Goal: Check status: Check status

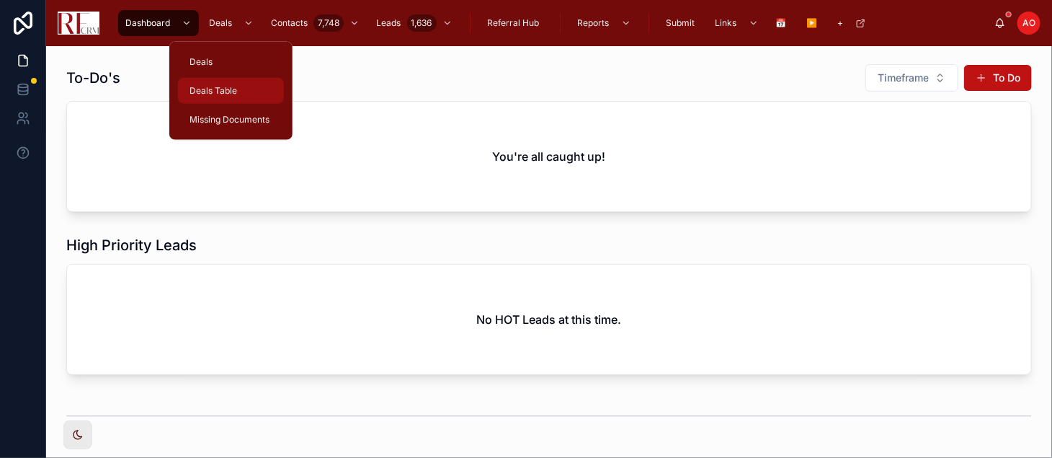
click at [210, 90] on span "Deals Table" at bounding box center [214, 91] width 48 height 12
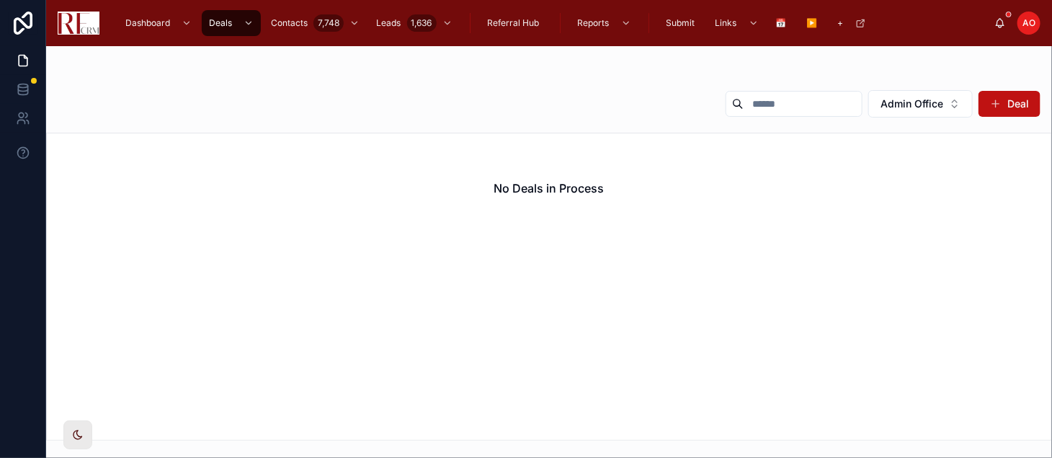
click at [779, 99] on input "text" at bounding box center [803, 104] width 118 height 20
type input "*"
type input "***"
click at [737, 185] on div "No Deals in Process" at bounding box center [549, 188] width 1005 height 110
click at [948, 107] on button "Admin Office" at bounding box center [920, 103] width 104 height 27
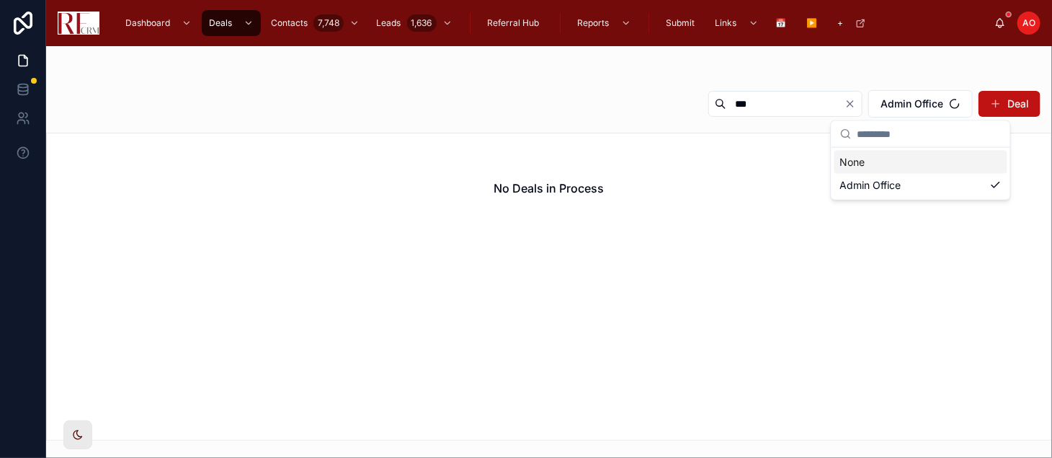
click at [896, 164] on div "None" at bounding box center [920, 162] width 173 height 23
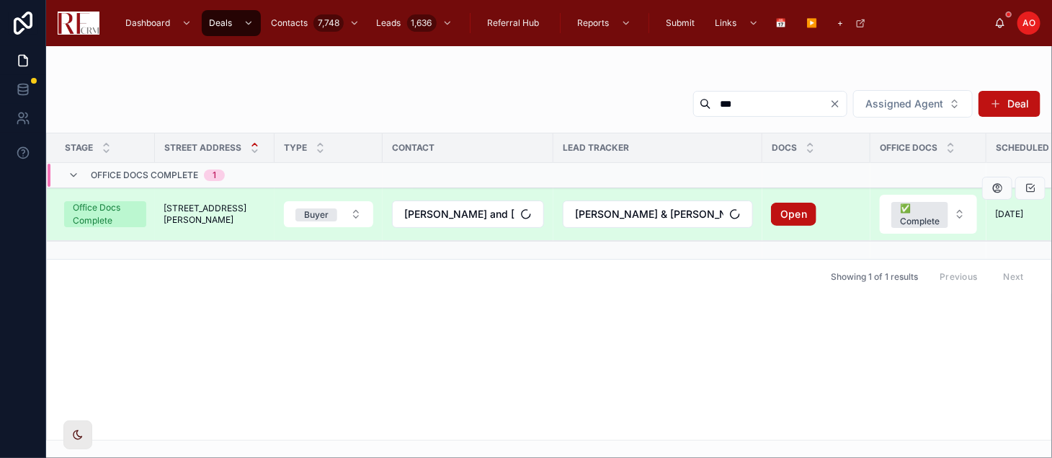
click at [190, 217] on span "780 Chisholm Trail" at bounding box center [215, 213] width 102 height 23
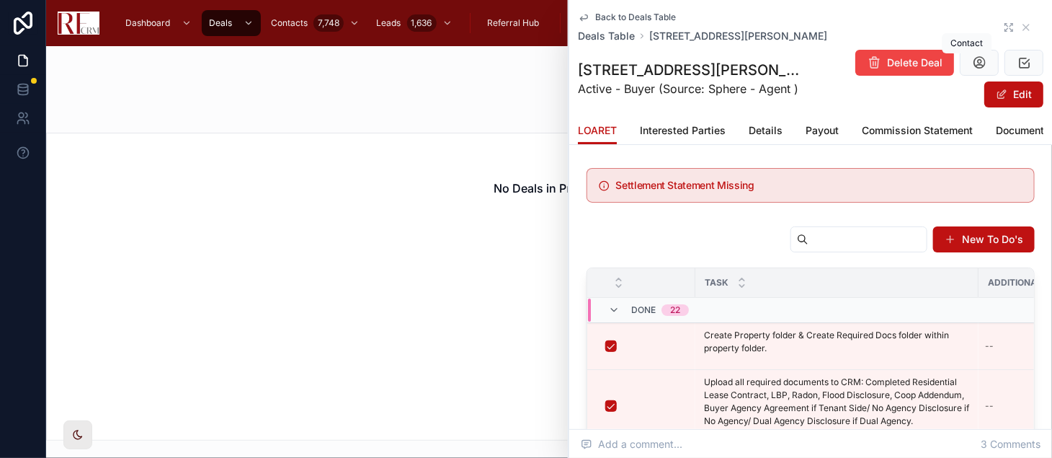
click at [1005, 25] on icon at bounding box center [1006, 25] width 3 height 3
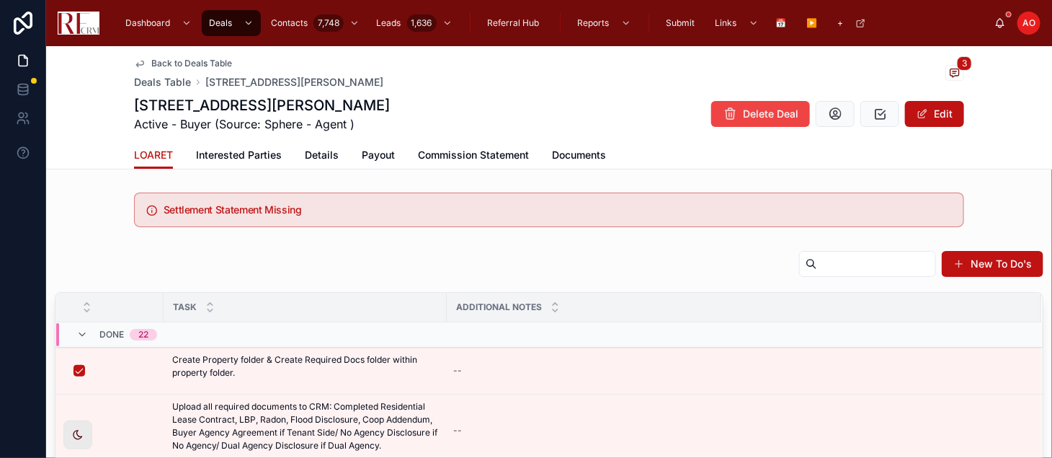
click at [557, 119] on div "780 Chisholm Trail, Roselle Active - Buyer (Source: Sphere - Agent ) Delete Dea…" at bounding box center [549, 113] width 830 height 37
click at [465, 153] on span "Commission Statement" at bounding box center [473, 155] width 111 height 14
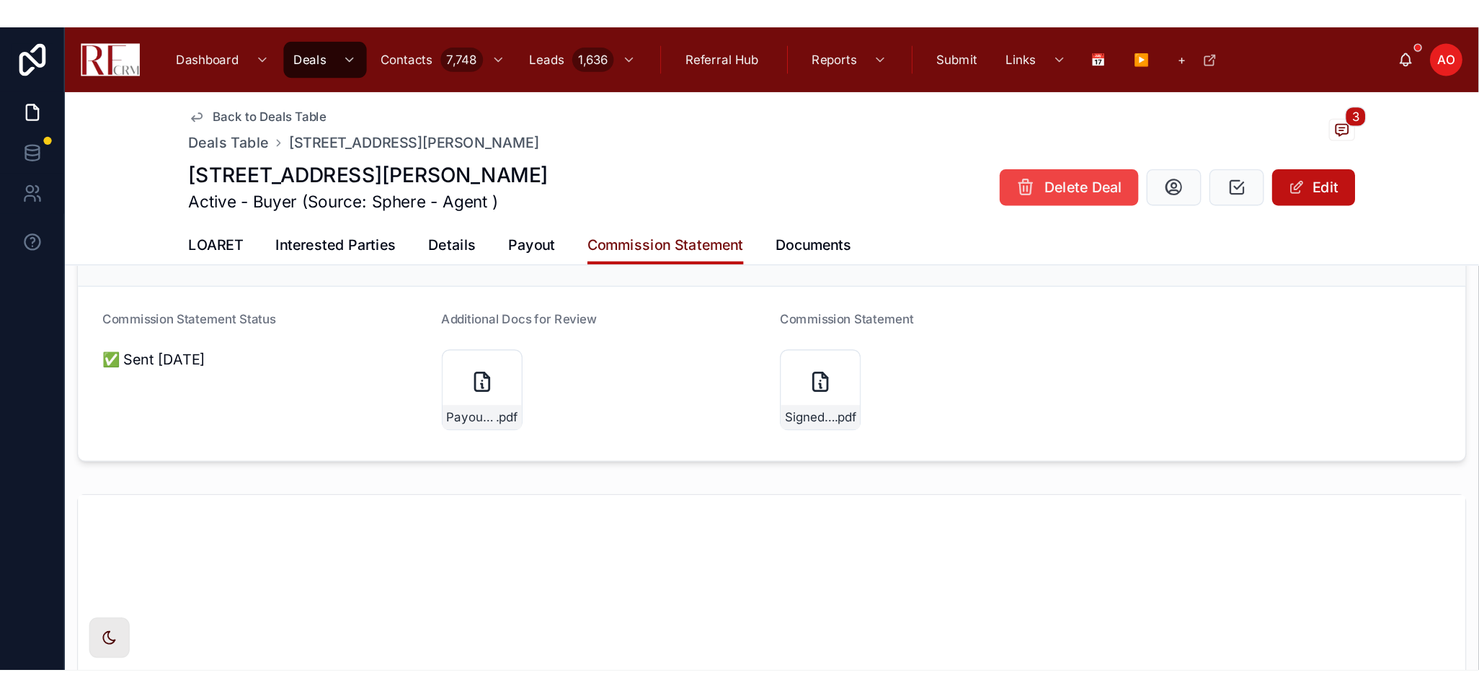
scroll to position [994, 0]
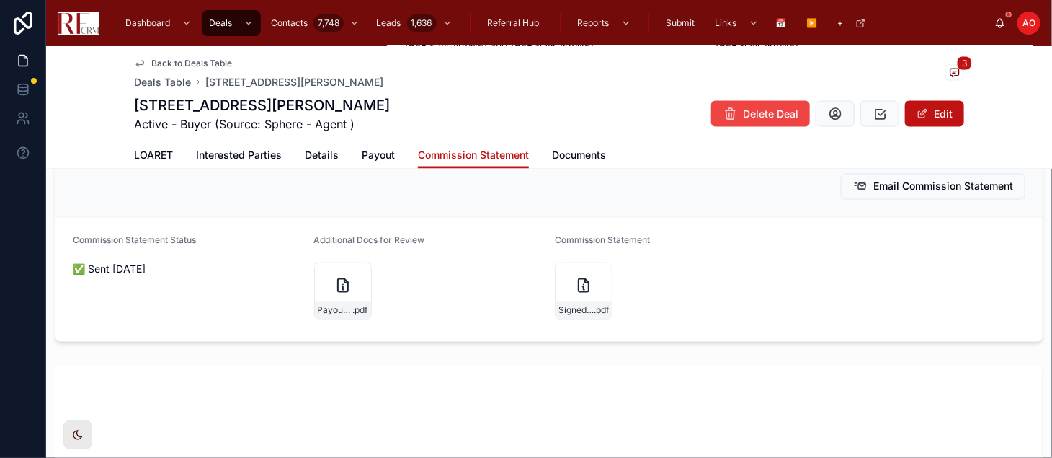
click at [341, 305] on div "Payout-Docs-780-Chisholm .pdf" at bounding box center [429, 291] width 230 height 66
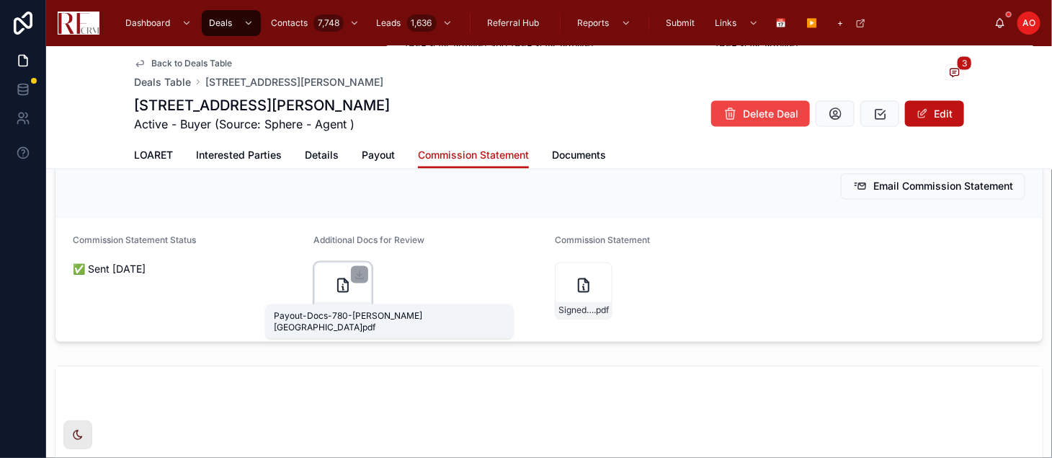
click at [339, 305] on span "Payout-Docs-780-Chisholm" at bounding box center [335, 311] width 35 height 12
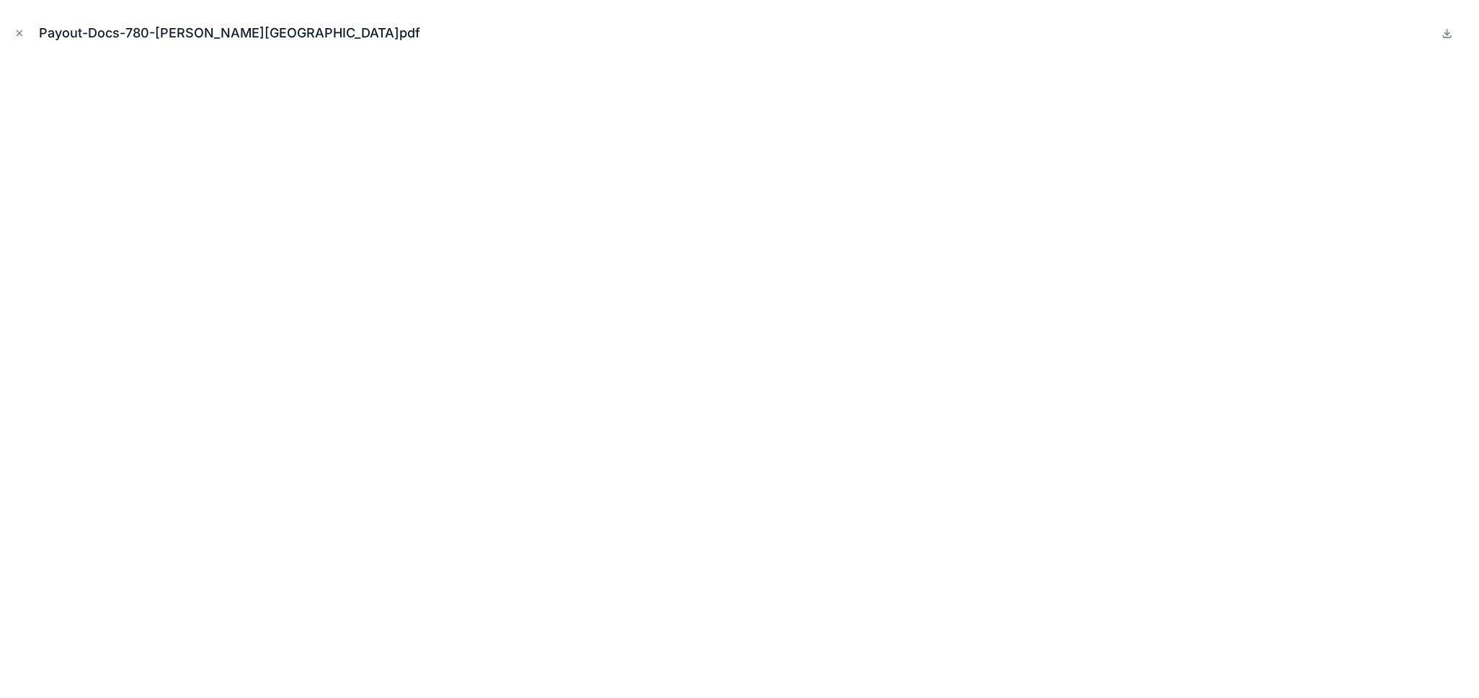
scroll to position [972, 0]
click at [21, 29] on icon "Close modal" at bounding box center [19, 33] width 10 height 10
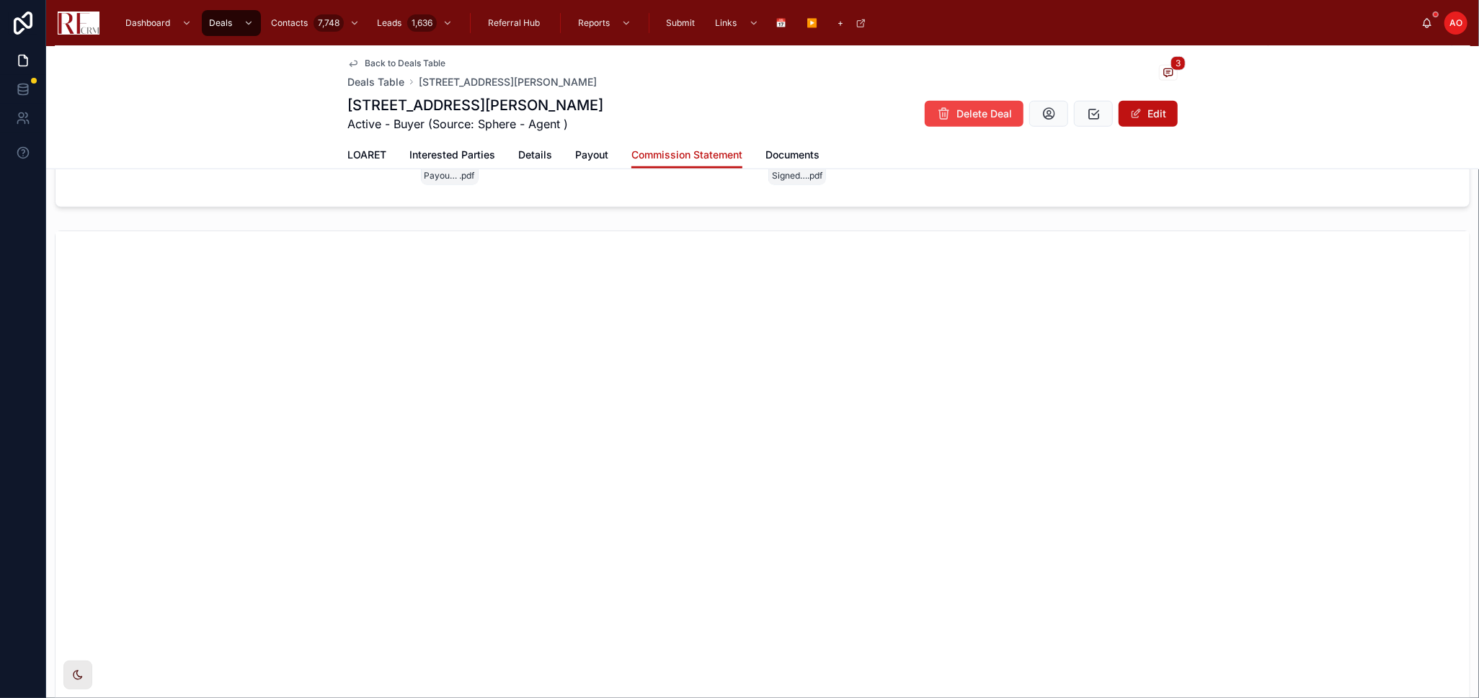
scroll to position [1292, 0]
click at [785, 149] on span "Documents" at bounding box center [792, 155] width 54 height 14
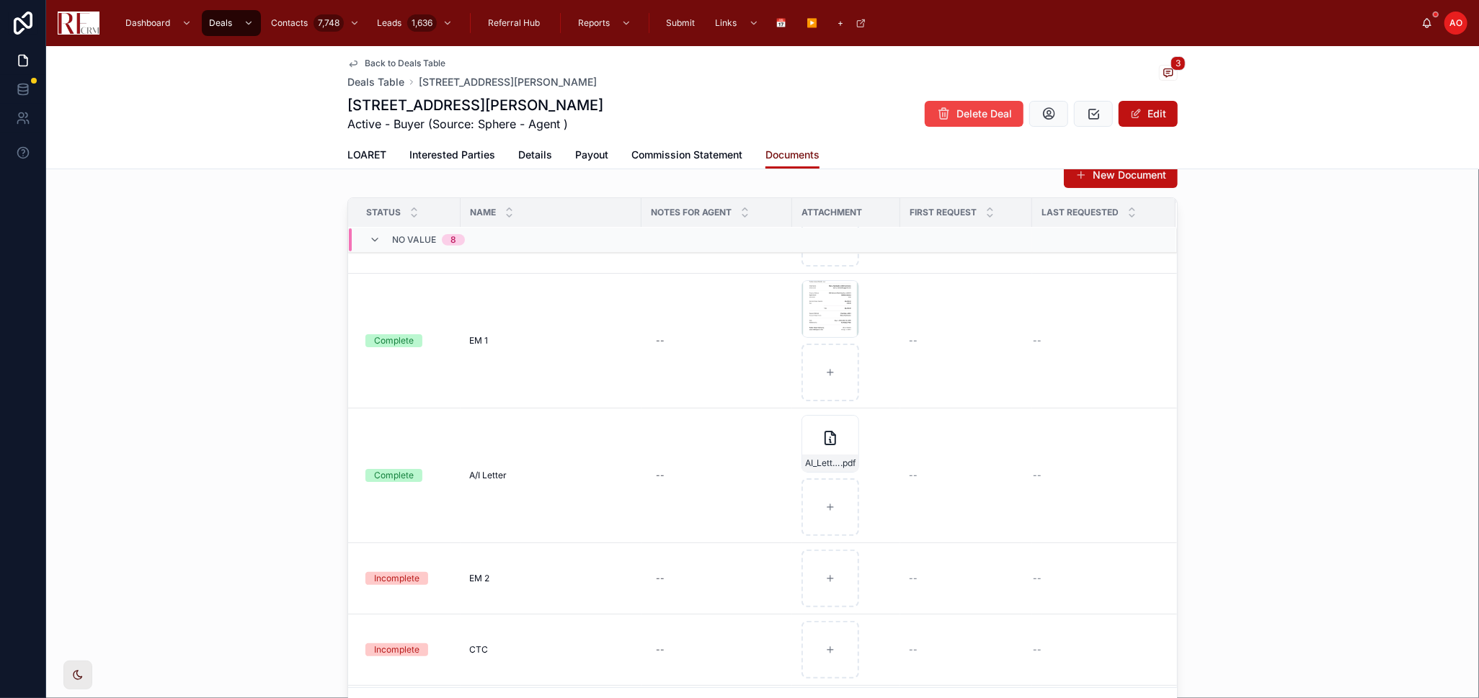
scroll to position [240, 0]
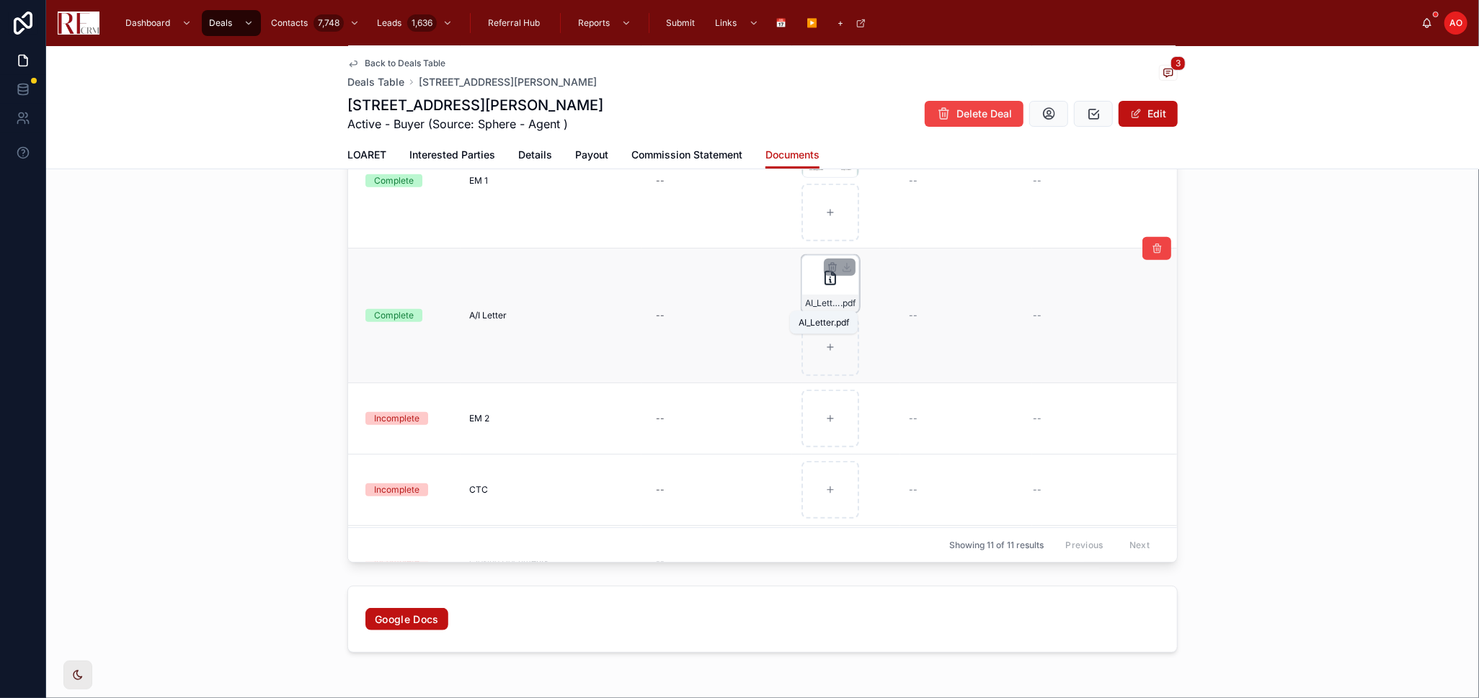
click at [812, 303] on span "AI_Letter" at bounding box center [822, 304] width 35 height 12
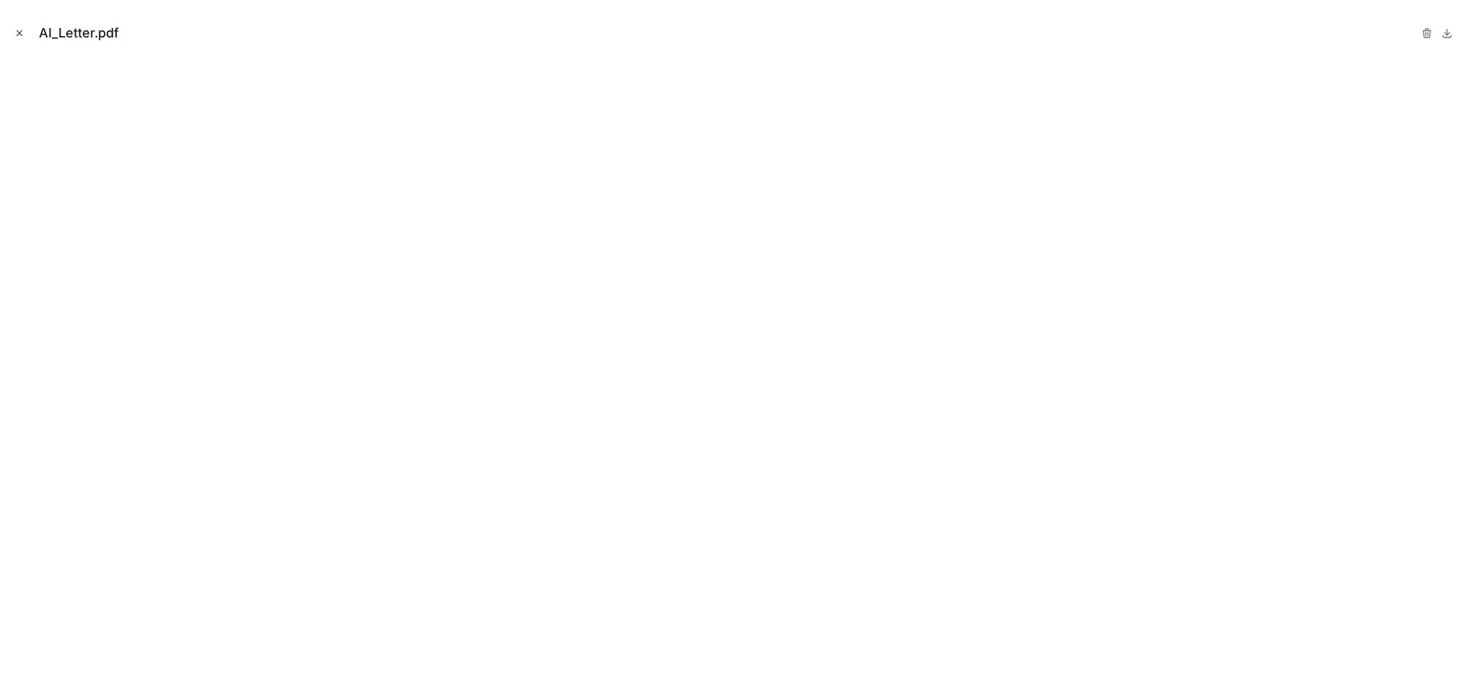
click at [17, 34] on icon "Close modal" at bounding box center [19, 33] width 10 height 10
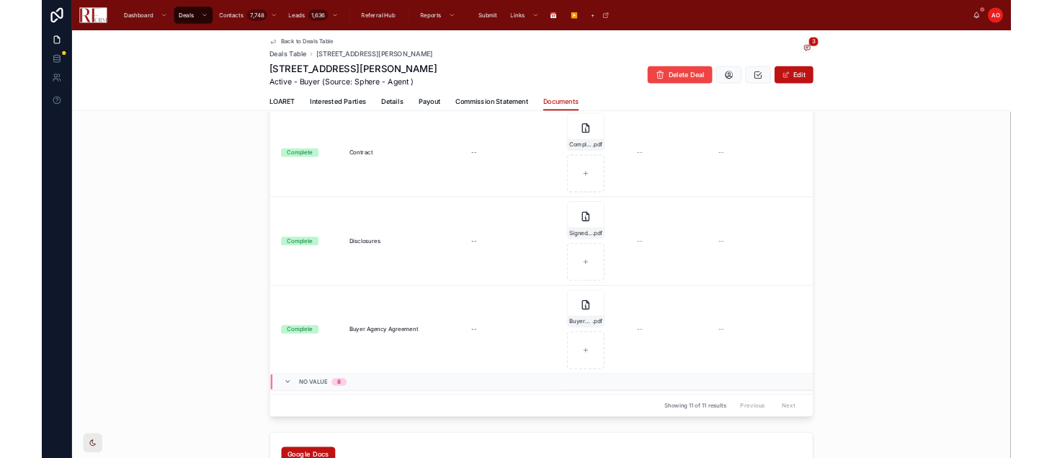
scroll to position [160, 0]
